Goal: Task Accomplishment & Management: Use online tool/utility

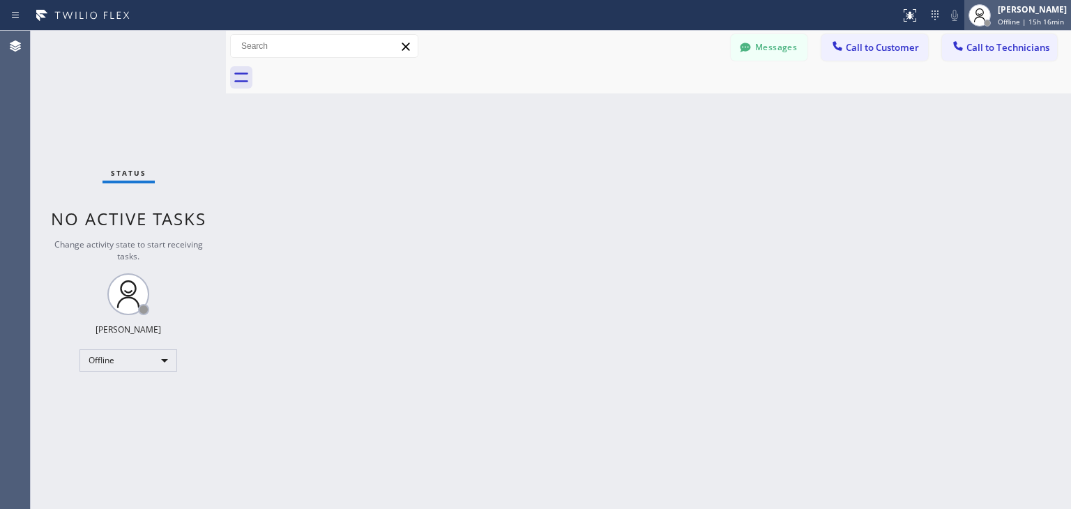
click at [1030, 6] on div "[PERSON_NAME]" at bounding box center [1032, 9] width 69 height 12
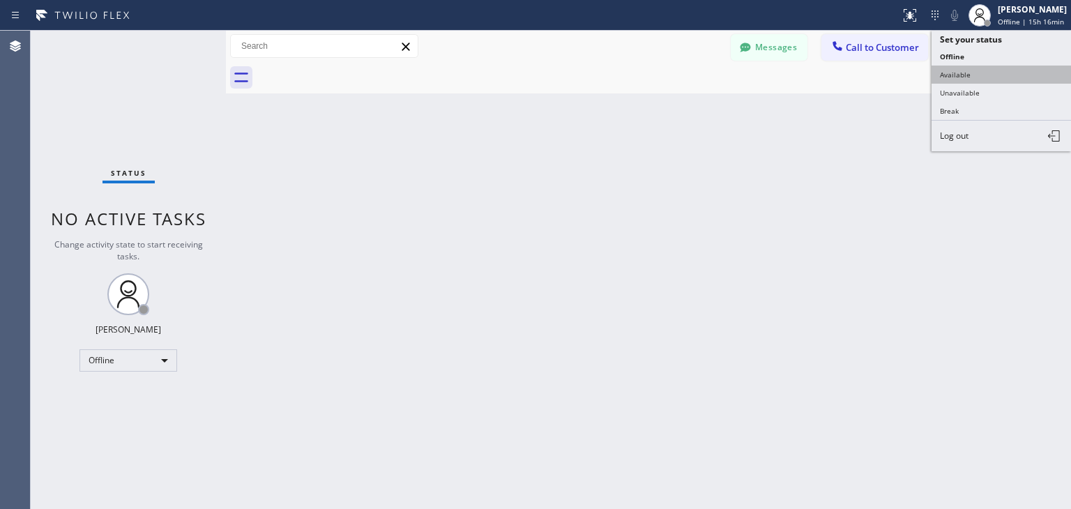
drag, startPoint x: 1018, startPoint y: 59, endPoint x: 1018, endPoint y: 68, distance: 8.4
click at [1018, 68] on ul "Set your status Offline Available Unavailable Break Log out" at bounding box center [1000, 91] width 139 height 121
click at [1018, 68] on button "Available" at bounding box center [1000, 75] width 139 height 18
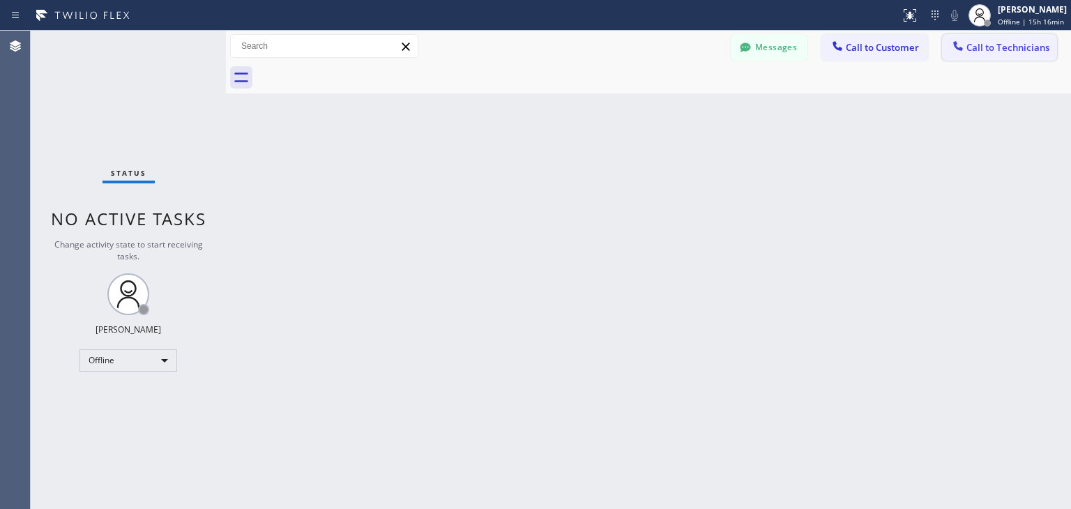
click at [1048, 51] on span "Call to Technicians" at bounding box center [1007, 47] width 83 height 13
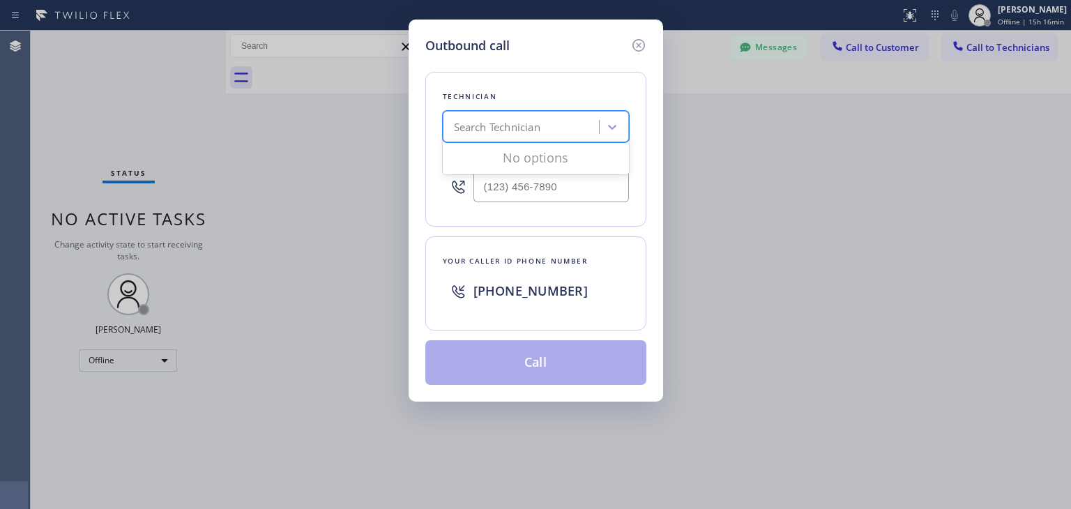
click at [528, 123] on div "Search Technician" at bounding box center [497, 127] width 86 height 16
type input "olek"
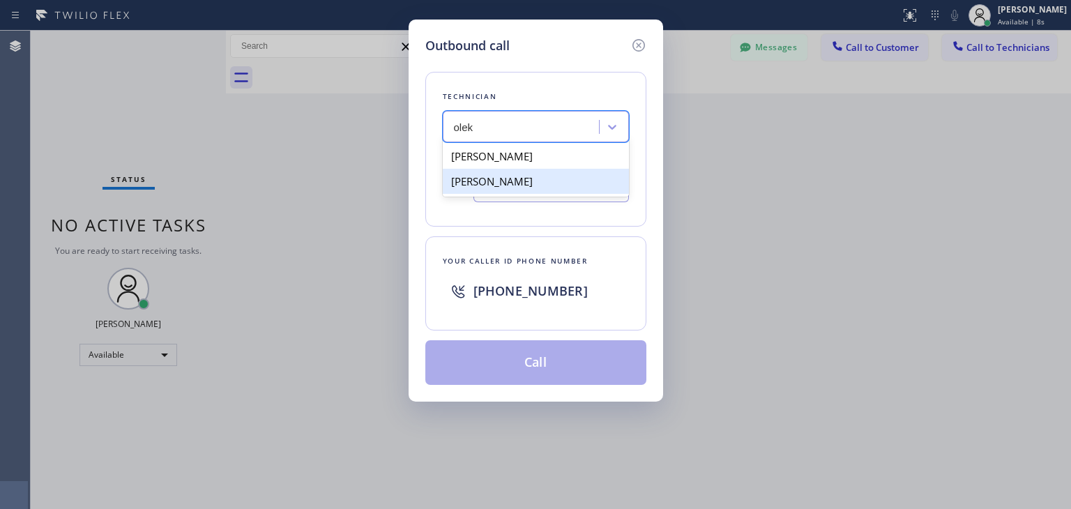
click at [587, 181] on div "Oleksandr Volyanskyy" at bounding box center [536, 181] width 186 height 25
type input "(760) 518-2540"
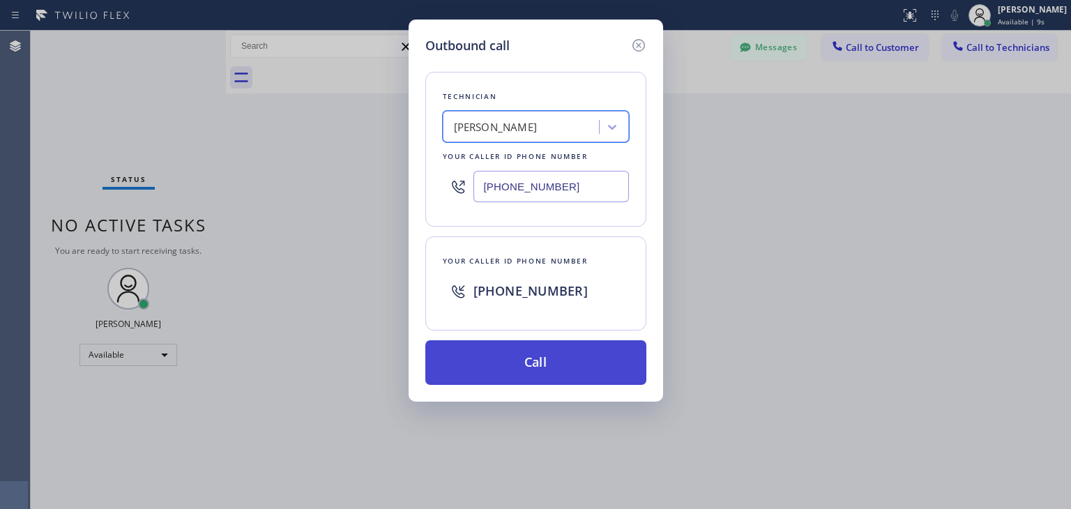
click at [577, 379] on button "Call" at bounding box center [535, 362] width 221 height 45
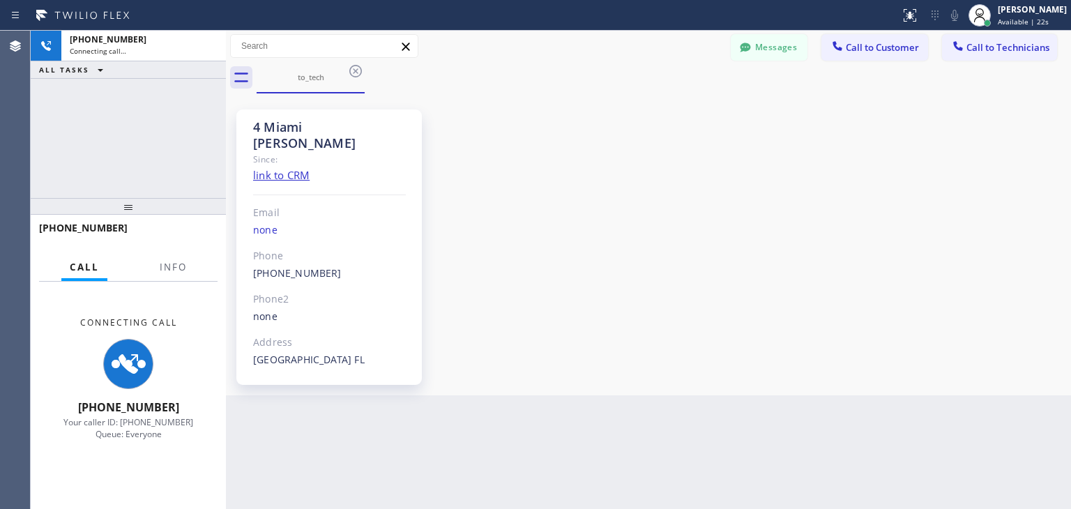
click at [302, 352] on div "Delray Beach FL" at bounding box center [329, 360] width 153 height 16
copy div "Delray Beach FL"
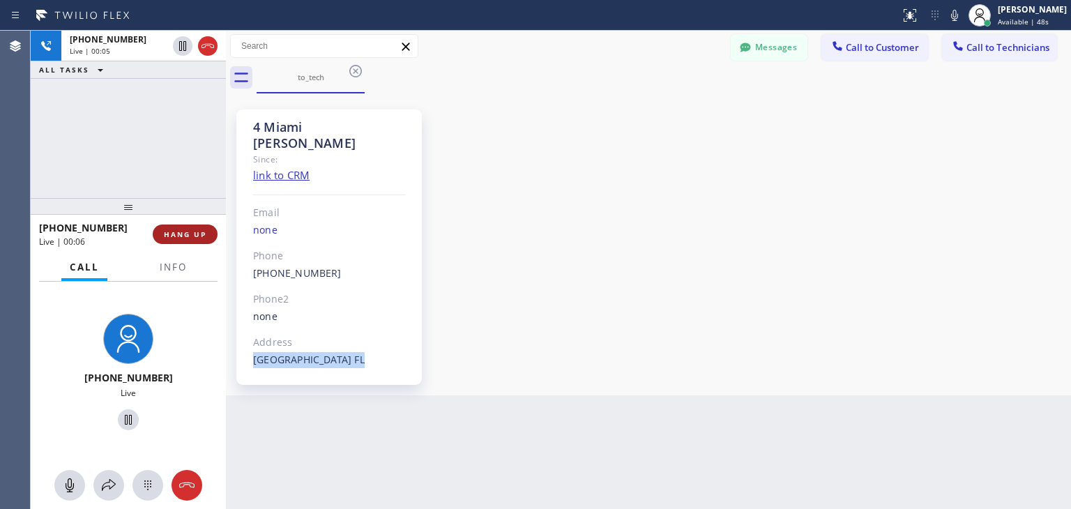
click at [204, 236] on span "HANG UP" at bounding box center [185, 234] width 43 height 10
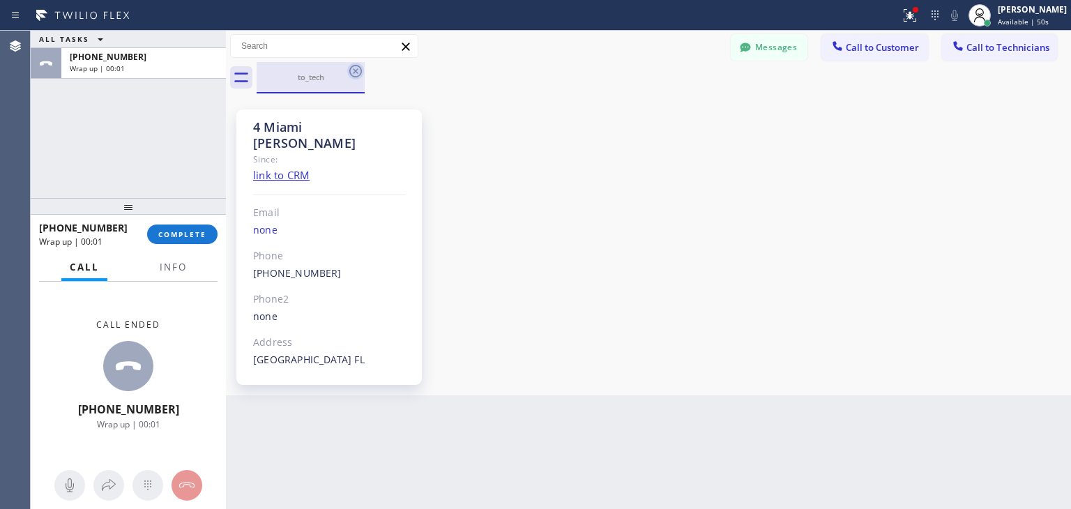
click at [350, 74] on icon at bounding box center [355, 71] width 13 height 13
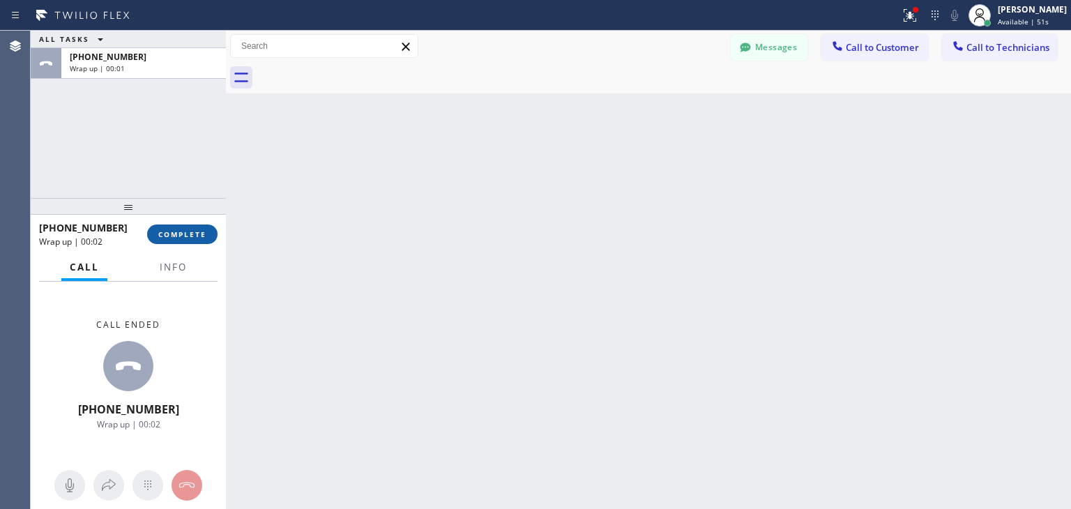
click at [190, 238] on span "COMPLETE" at bounding box center [182, 234] width 48 height 10
